Goal: Check status: Check status

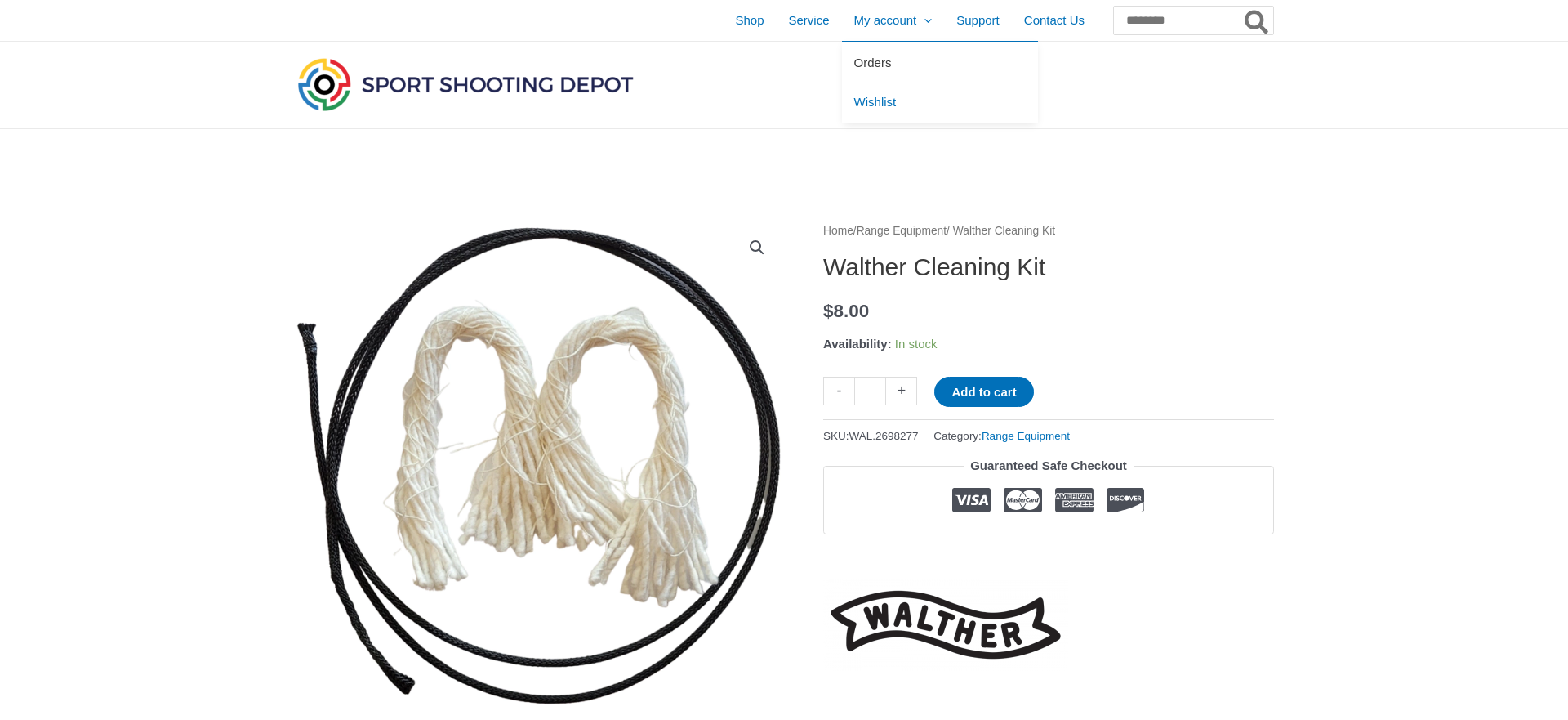
click at [854, 57] on span "Orders" at bounding box center [872, 62] width 37 height 14
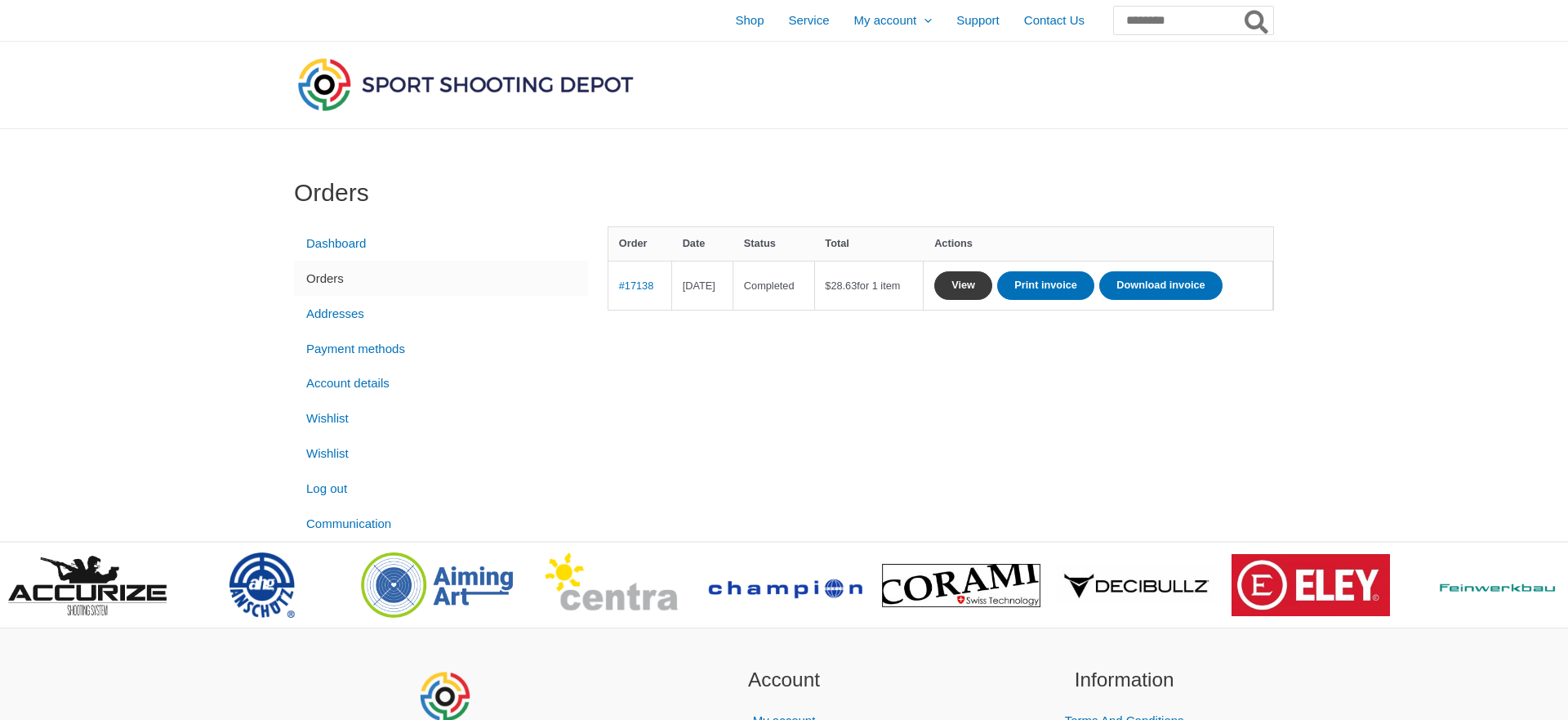
click at [992, 276] on link "View" at bounding box center [963, 285] width 58 height 29
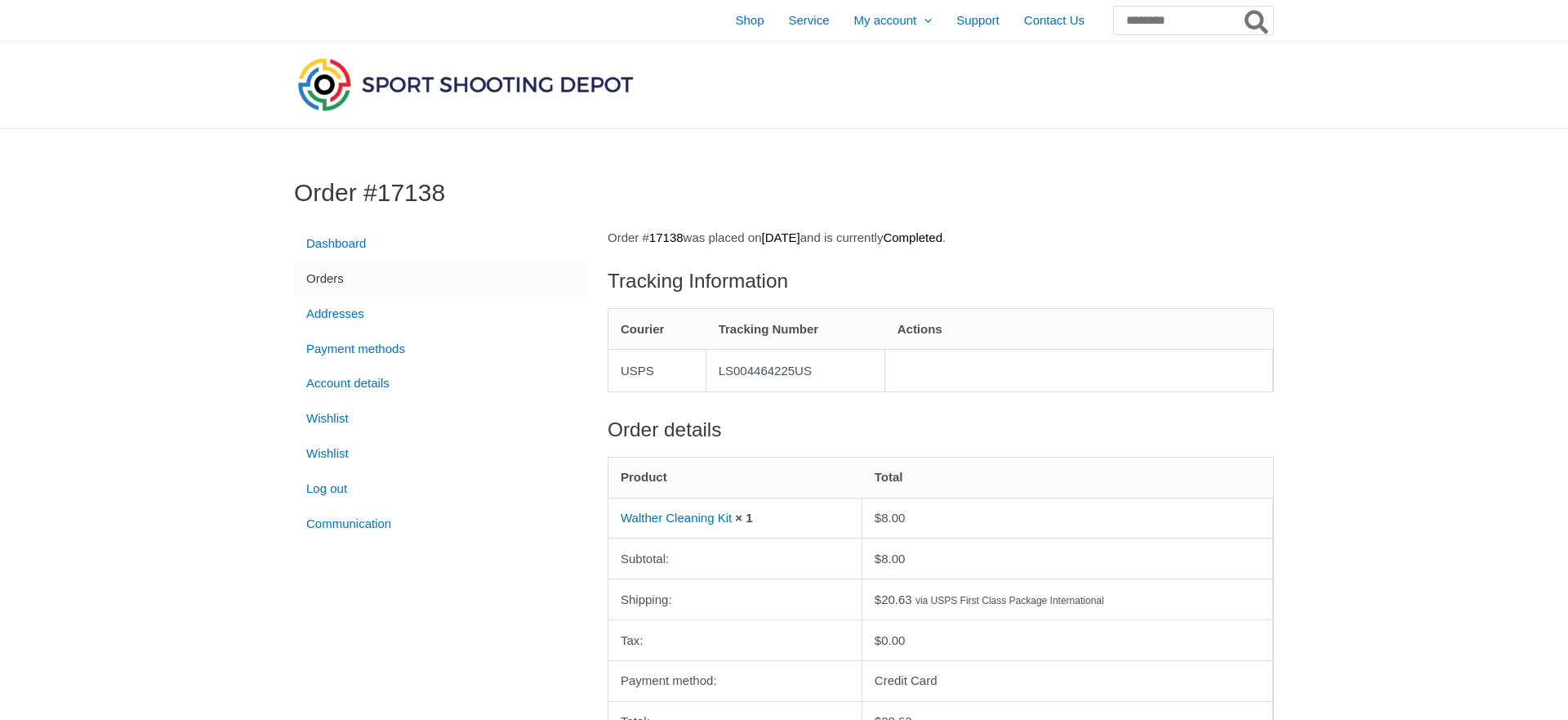
drag, startPoint x: 725, startPoint y: 365, endPoint x: 834, endPoint y: 380, distance: 110.0
click at [834, 380] on td "LS004464225US" at bounding box center [796, 370] width 179 height 42
copy td "LS004464225US"
